Goal: Information Seeking & Learning: Learn about a topic

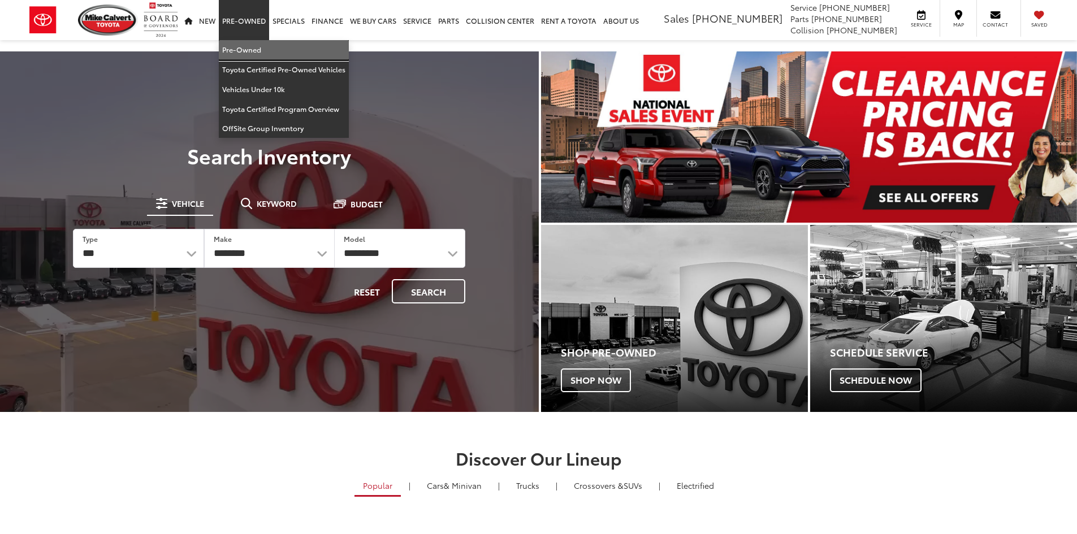
click at [243, 49] on link "Pre-Owned" at bounding box center [284, 50] width 130 height 20
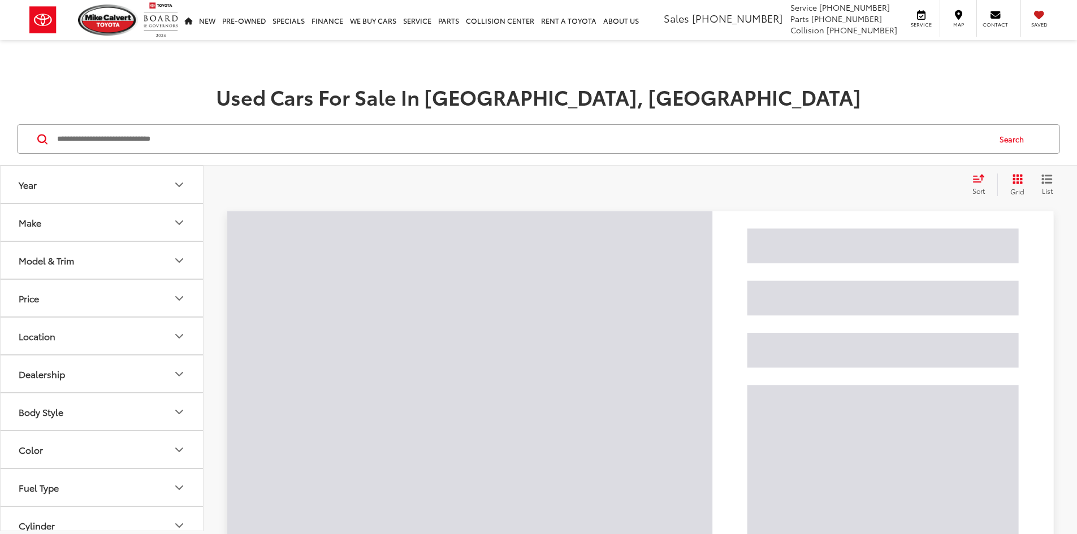
click at [157, 149] on input "Search by Make, Model, or Keyword" at bounding box center [522, 139] width 933 height 27
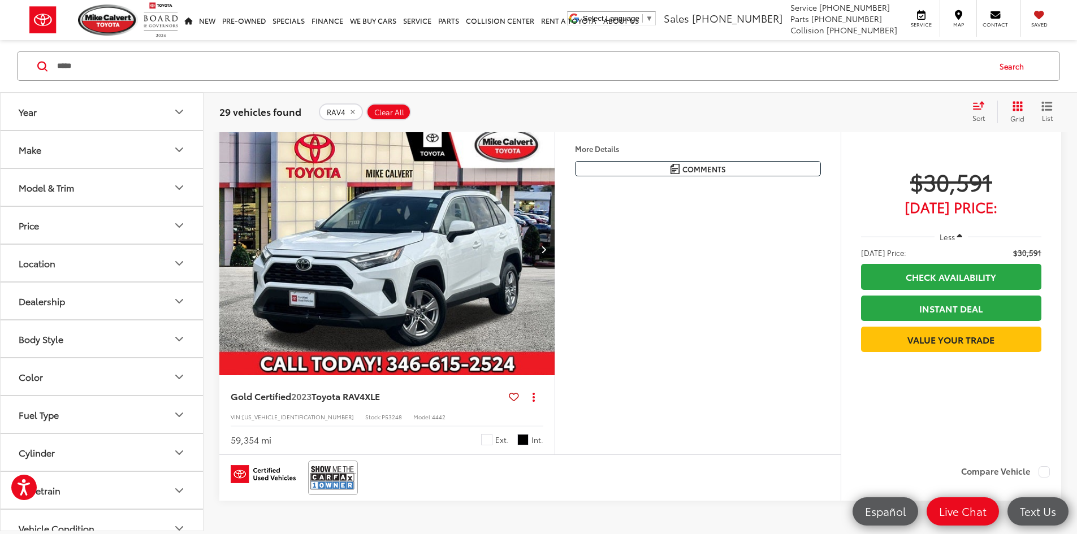
scroll to position [4355, 0]
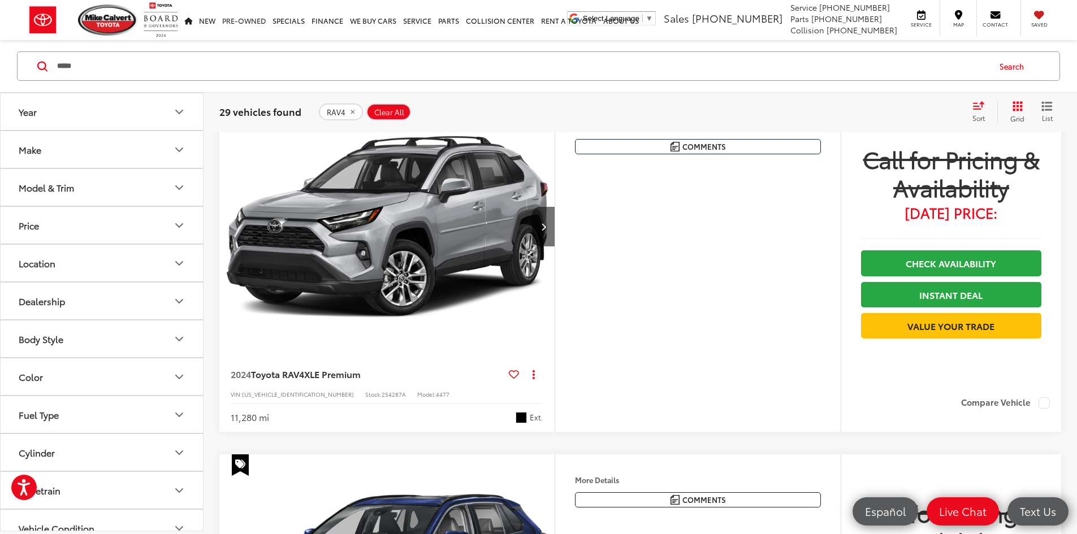
scroll to position [752, 0]
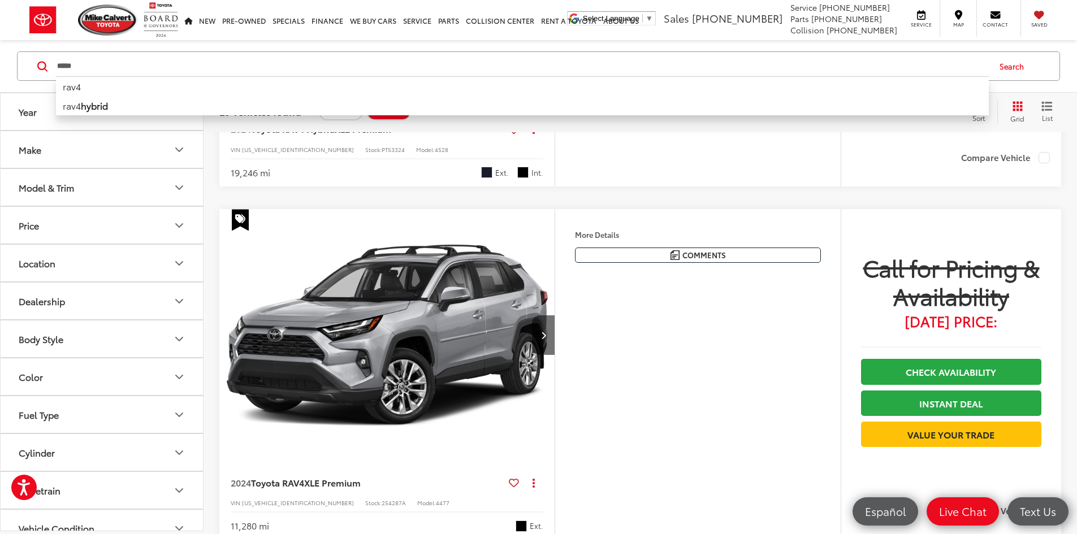
drag, startPoint x: 204, startPoint y: 60, endPoint x: 0, endPoint y: 56, distance: 204.2
click at [0, 56] on div "**** **** rav4 rav4 hybrid Search" at bounding box center [538, 66] width 1077 height 53
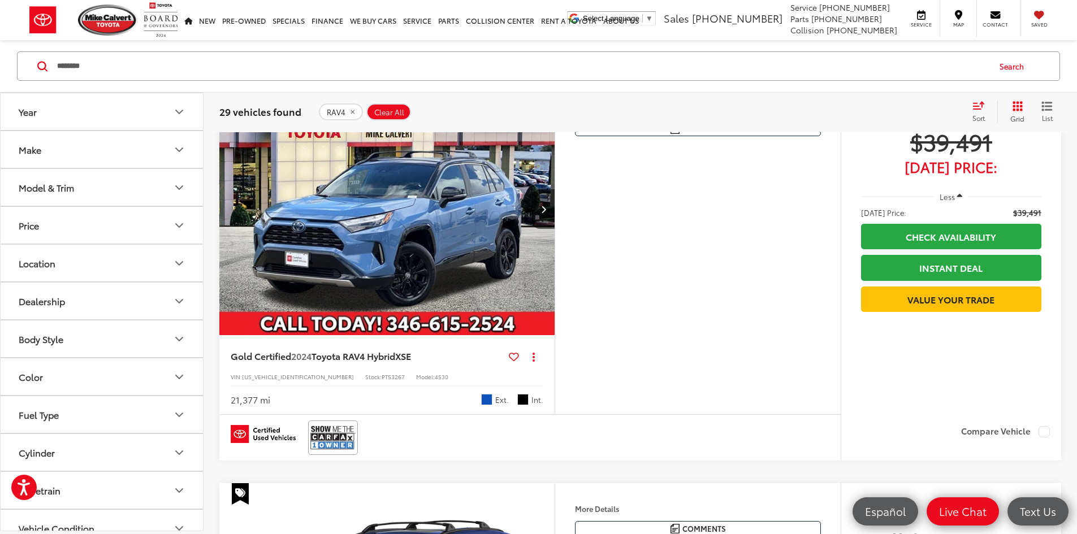
scroll to position [73, 0]
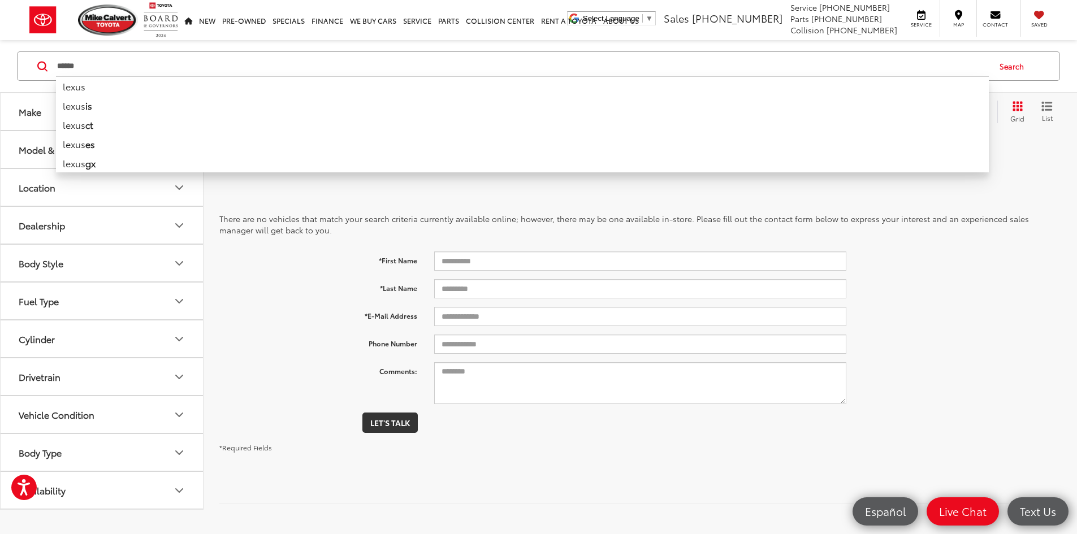
type input "*****"
drag, startPoint x: 1013, startPoint y: 68, endPoint x: 1006, endPoint y: 71, distance: 7.4
click at [1013, 68] on button "Search" at bounding box center [1014, 66] width 51 height 28
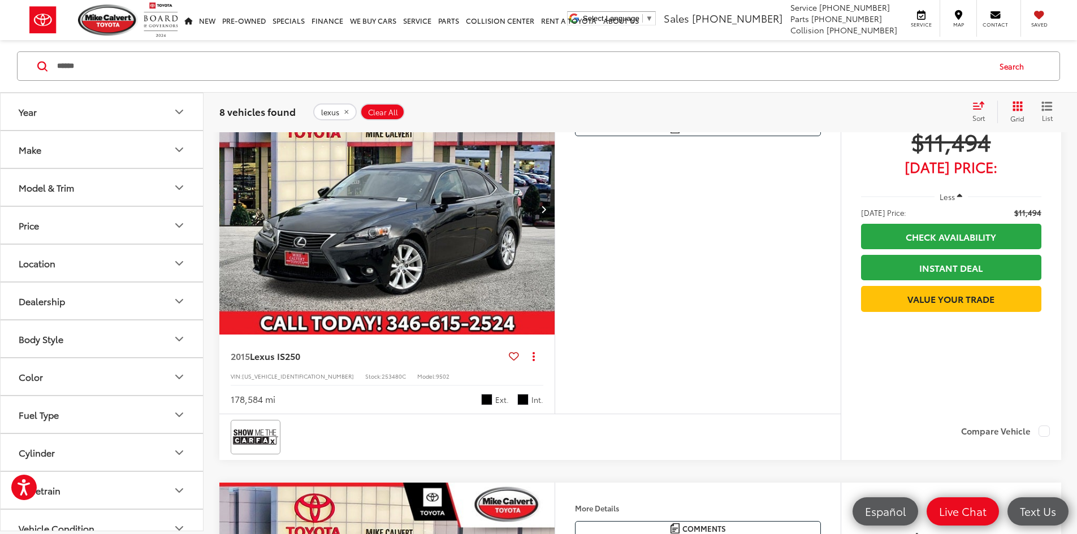
scroll to position [921, 0]
